Goal: Find contact information: Find contact information

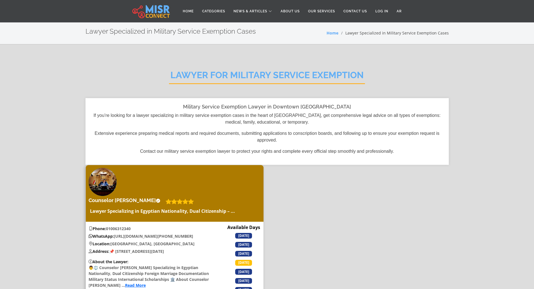
click at [259, 75] on h2 "Lawyer for military service exemption" at bounding box center [267, 77] width 196 height 14
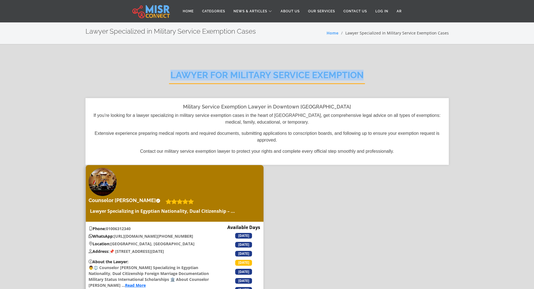
click at [259, 76] on h2 "Lawyer for military service exemption" at bounding box center [267, 77] width 196 height 14
drag, startPoint x: 79, startPoint y: 198, endPoint x: 141, endPoint y: 204, distance: 62.3
click at [141, 204] on section "Lawyer for military service exemption Military Service Exemption Lawyer in Down…" at bounding box center [267, 191] width 534 height 293
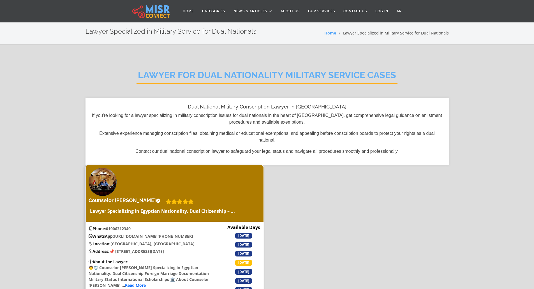
drag, startPoint x: 71, startPoint y: 197, endPoint x: 148, endPoint y: 203, distance: 77.6
click at [148, 203] on section "Lawyer for dual nationality military service cases Dual National Military Consc…" at bounding box center [267, 191] width 534 height 293
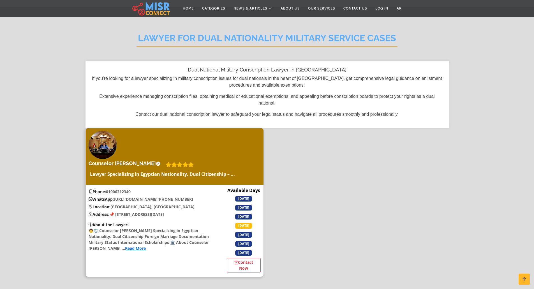
scroll to position [28, 0]
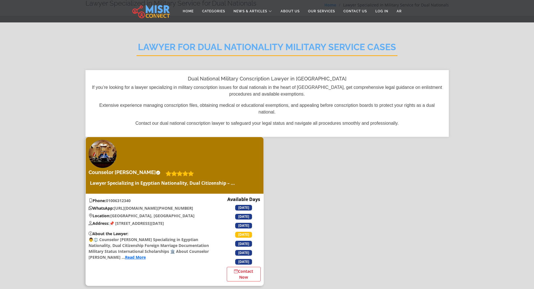
copy h4 "Counselor [PERSON_NAME]"
click at [243, 236] on span "[DATE]" at bounding box center [243, 235] width 17 height 6
click at [185, 246] on p "About the Lawyer: 👨⚖️ Counselor Hussein Mohamed OmarLawyer Specializing in Egyp…" at bounding box center [152, 245] width 132 height 29
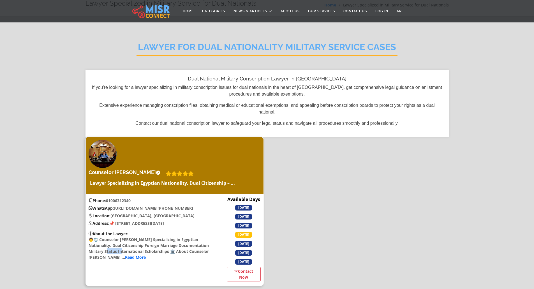
click at [185, 246] on p "About the Lawyer: 👨⚖️ Counselor Hussein Mohamed OmarLawyer Specializing in Egyp…" at bounding box center [152, 245] width 132 height 29
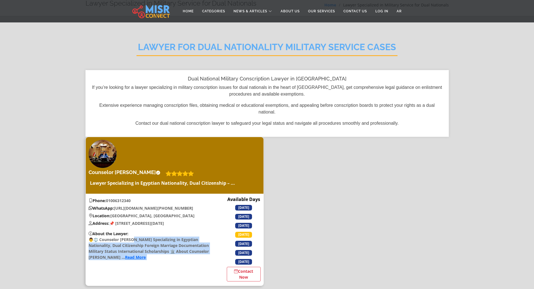
click at [185, 246] on p "About the Lawyer: 👨⚖️ Counselor Hussein Mohamed OmarLawyer Specializing in Egyp…" at bounding box center [152, 245] width 132 height 29
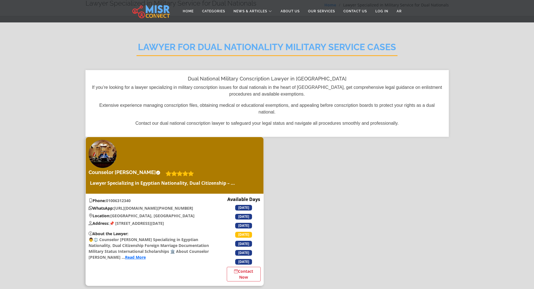
click at [173, 225] on p "Address: 📌 14, 26th of July Street, Downtown Cairo" at bounding box center [152, 223] width 132 height 6
click at [137, 208] on p "WhatsApp: https://wa.me/+201006312340" at bounding box center [152, 208] width 132 height 6
drag, startPoint x: 137, startPoint y: 208, endPoint x: 121, endPoint y: 206, distance: 15.8
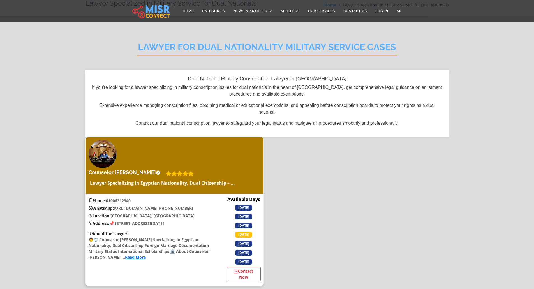
click at [121, 206] on p "WhatsApp: https://wa.me/+201006312340" at bounding box center [152, 208] width 132 height 6
click at [365, 117] on div "Dual National Military Conscription Lawyer in Downtown Cairo If you’re looking …" at bounding box center [267, 103] width 363 height 67
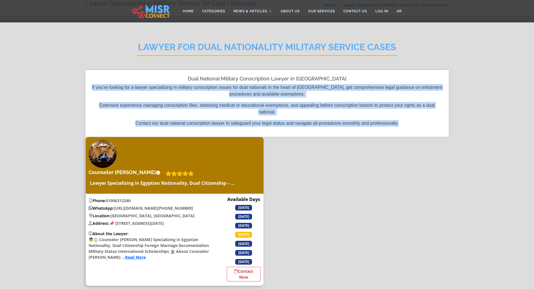
drag, startPoint x: 365, startPoint y: 117, endPoint x: 360, endPoint y: 86, distance: 31.1
click at [360, 86] on div "Dual National Military Conscription Lawyer in Downtown Cairo If you’re looking …" at bounding box center [267, 103] width 363 height 67
click at [360, 86] on p "If you’re looking for a lawyer specializing in military conscription issues for…" at bounding box center [267, 90] width 352 height 13
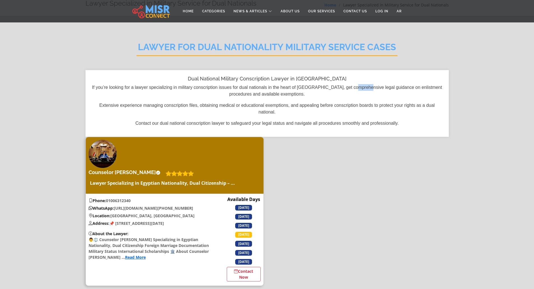
click at [360, 86] on p "If you’re looking for a lawyer specializing in military conscription issues for…" at bounding box center [267, 90] width 352 height 13
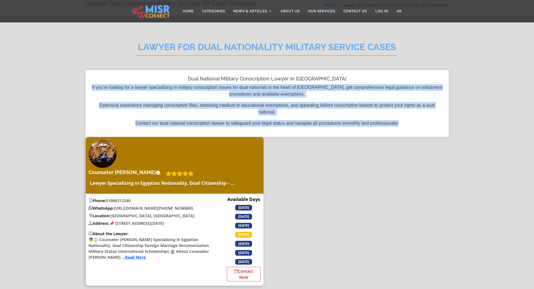
drag, startPoint x: 360, startPoint y: 86, endPoint x: 377, endPoint y: 130, distance: 46.6
click at [377, 130] on div "Dual National Military Conscription Lawyer in Downtown Cairo If you’re looking …" at bounding box center [267, 103] width 363 height 67
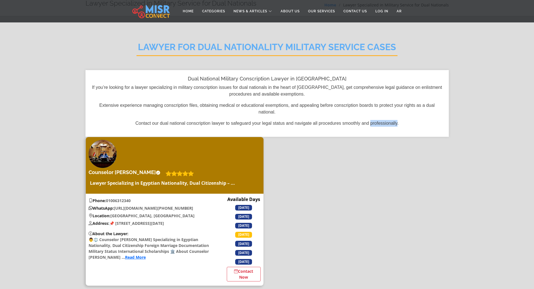
click at [377, 130] on div "Dual National Military Conscription Lawyer in Downtown Cairo If you’re looking …" at bounding box center [267, 103] width 363 height 67
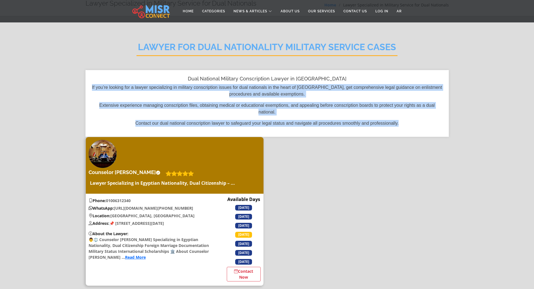
drag, startPoint x: 377, startPoint y: 130, endPoint x: 371, endPoint y: 90, distance: 39.7
click at [371, 90] on div "Dual National Military Conscription Lawyer in Downtown Cairo If you’re looking …" at bounding box center [267, 103] width 363 height 67
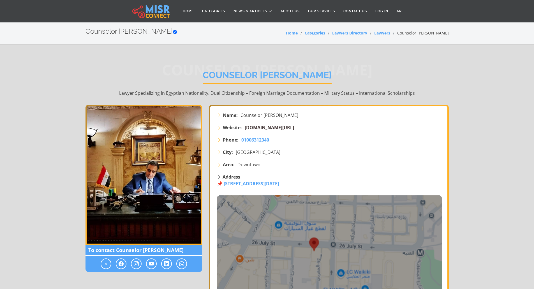
click at [269, 127] on span "husseinomarlawyer.com/" at bounding box center [269, 128] width 49 height 6
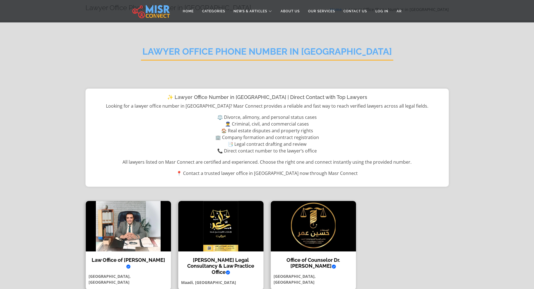
scroll to position [56, 0]
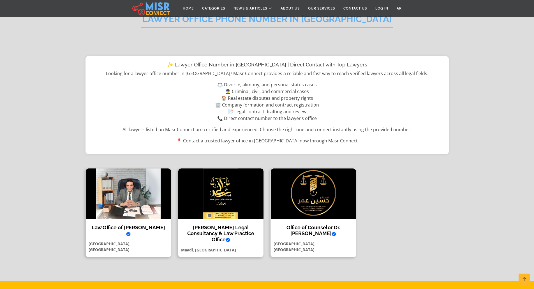
click at [312, 231] on h4 "Office of Counselor Dr. [PERSON_NAME] Verified account" at bounding box center [313, 231] width 77 height 12
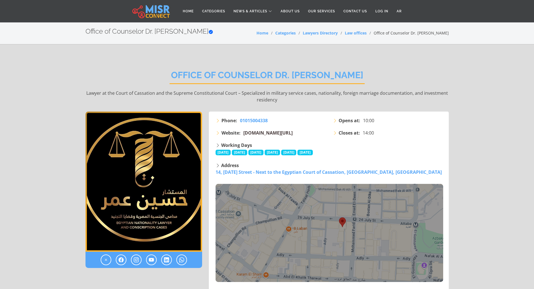
click at [266, 132] on span "[DOMAIN_NAME][URL]" at bounding box center [267, 133] width 49 height 6
